Goal: Find contact information

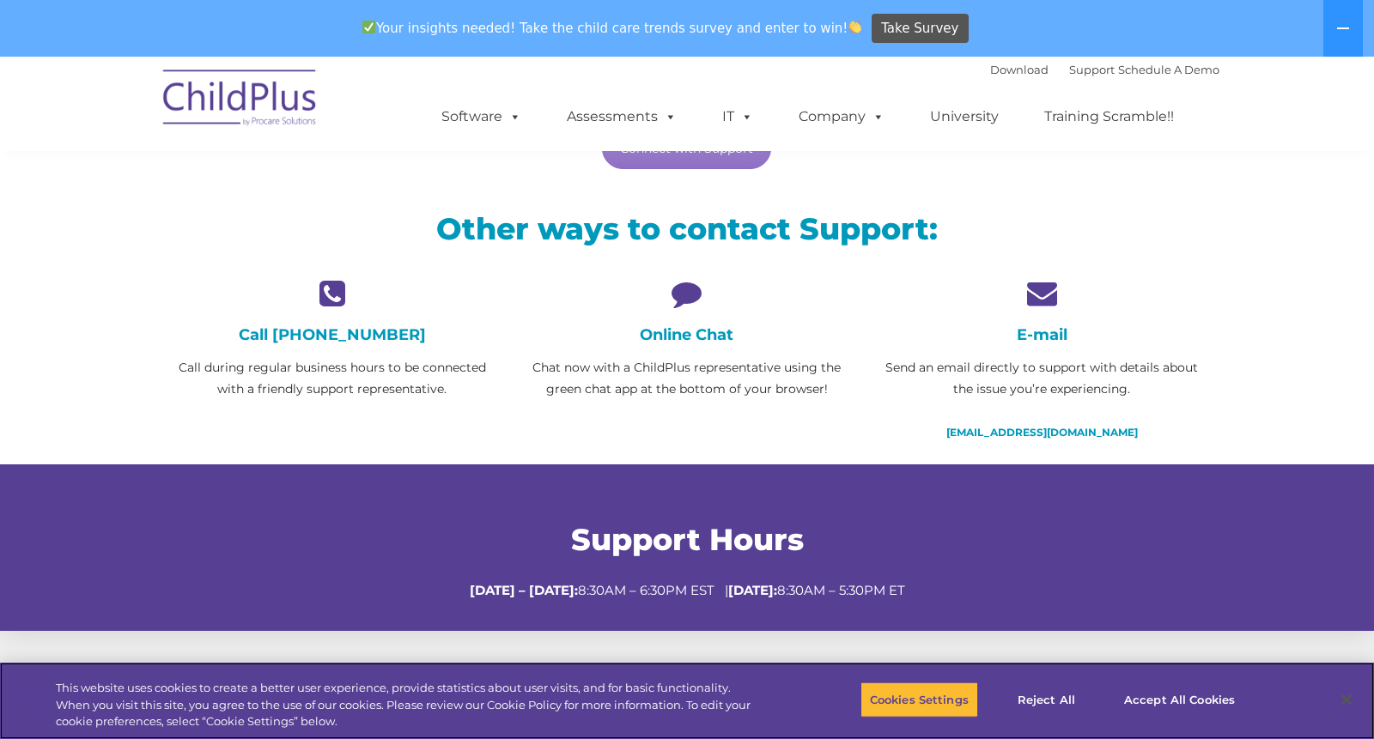
scroll to position [343, 0]
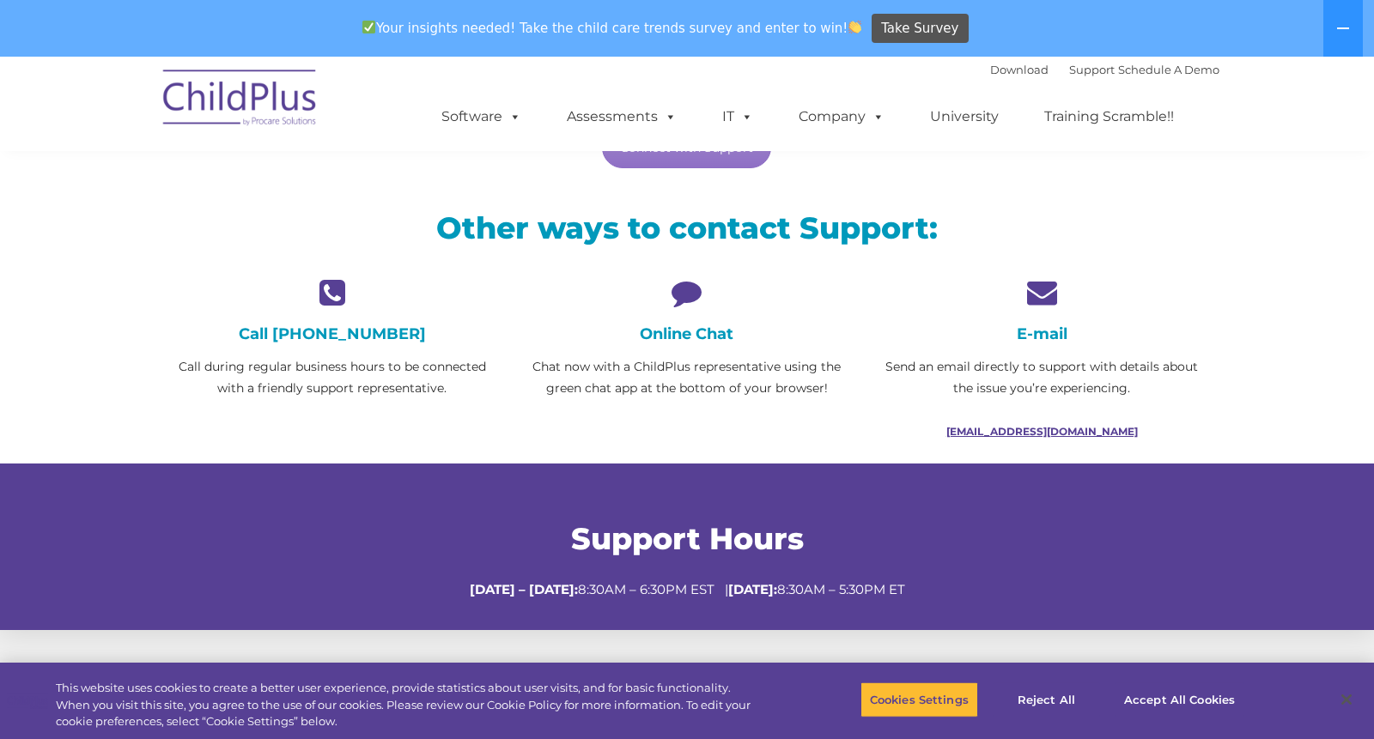
click at [1042, 432] on link "[EMAIL_ADDRESS][DOMAIN_NAME]" at bounding box center [1041, 431] width 191 height 13
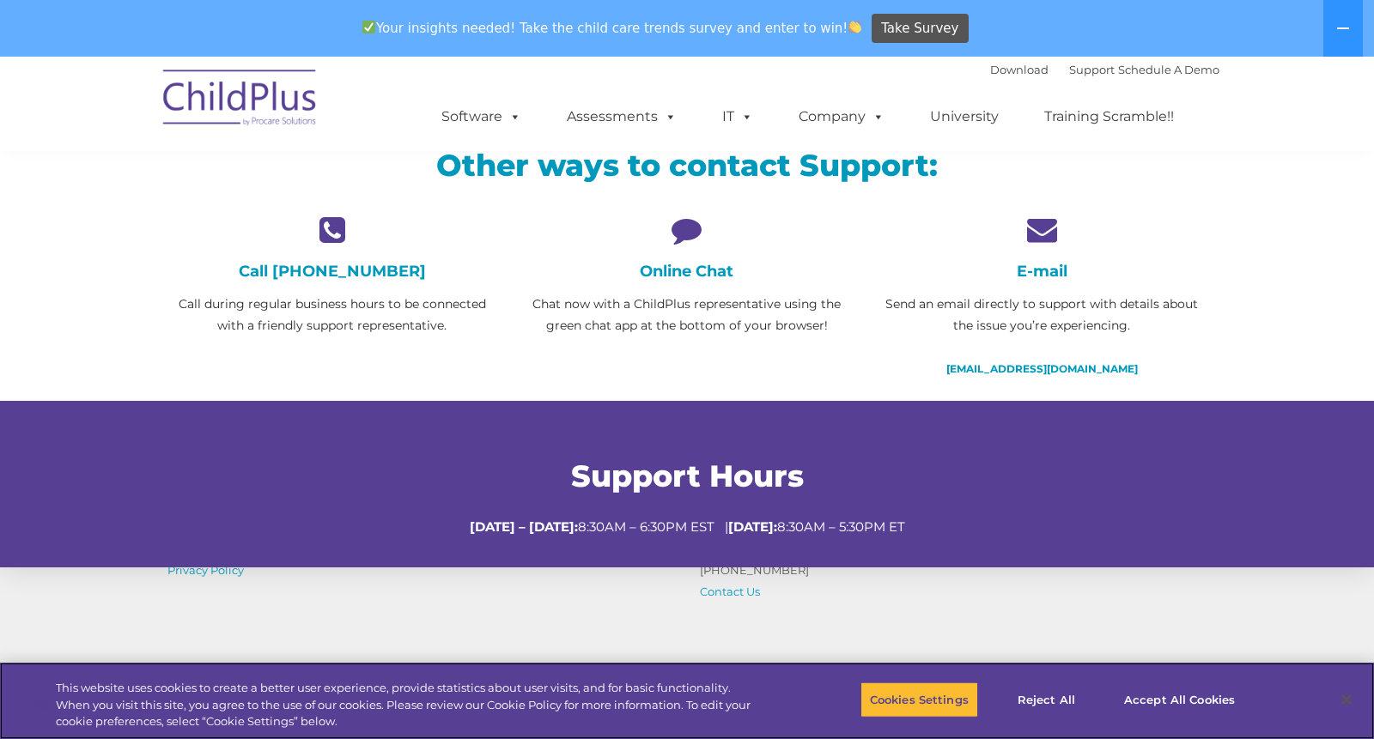
scroll to position [408, 0]
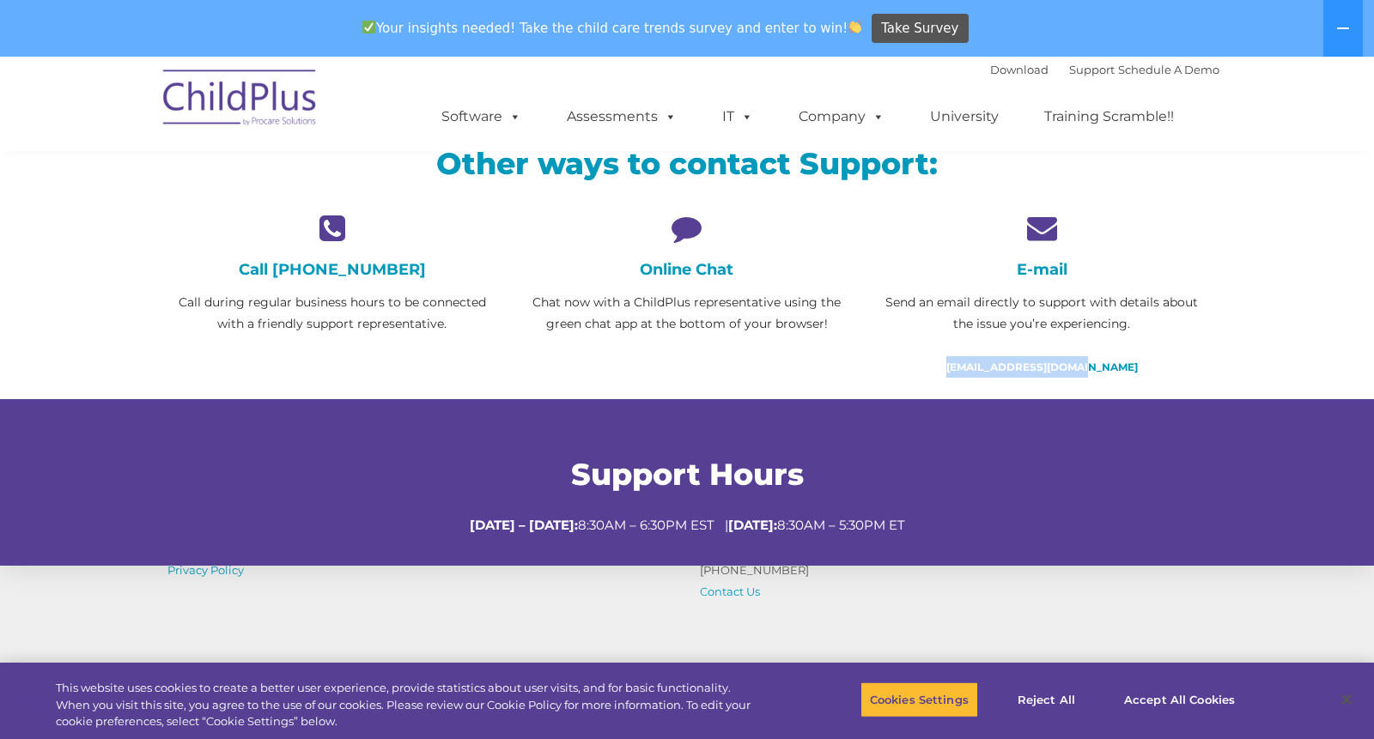
drag, startPoint x: 1158, startPoint y: 372, endPoint x: 950, endPoint y: 369, distance: 207.8
click at [950, 369] on p "[EMAIL_ADDRESS][DOMAIN_NAME]" at bounding box center [1041, 366] width 329 height 21
copy link "[EMAIL_ADDRESS][DOMAIN_NAME]"
